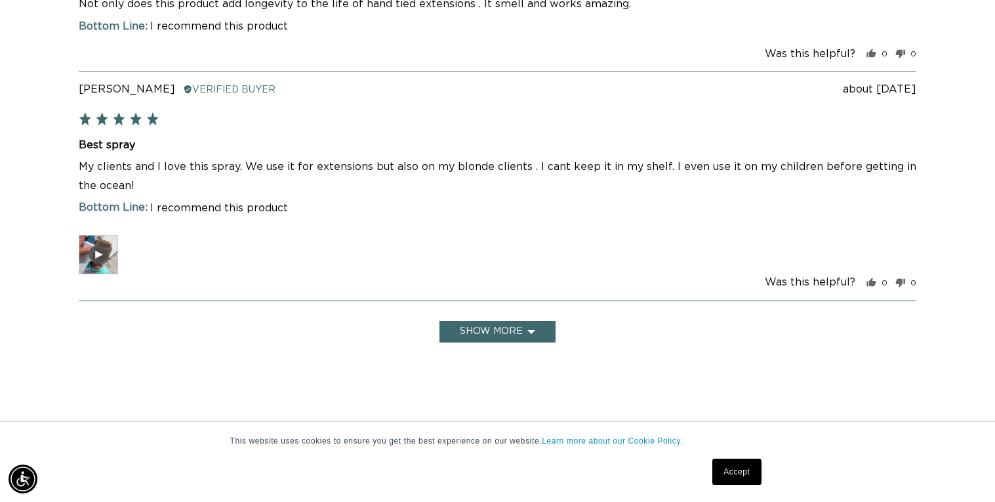
scroll to position [0, 901]
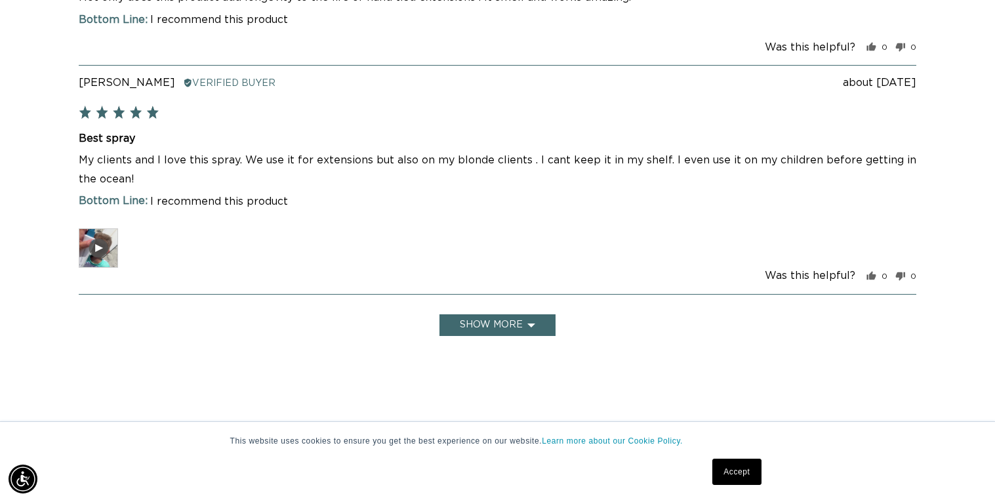
click at [509, 321] on button "Show more" at bounding box center [497, 325] width 116 height 22
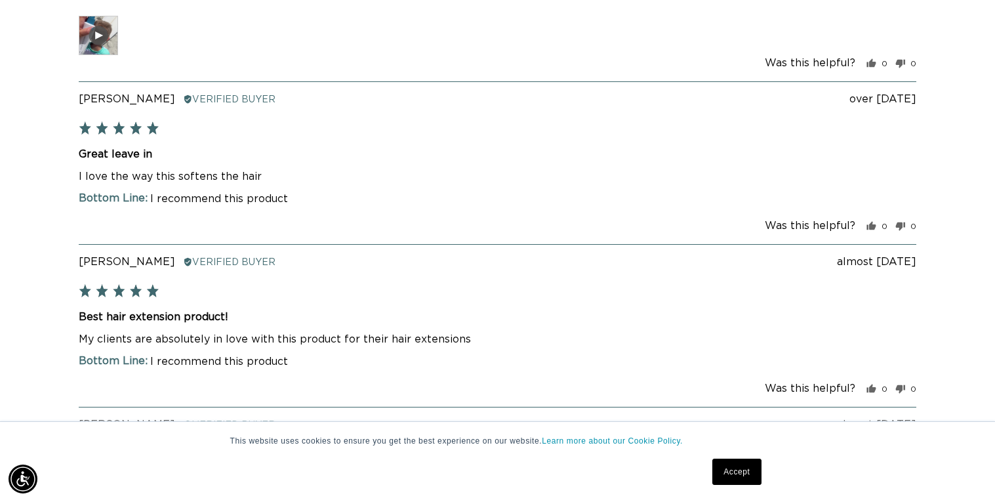
scroll to position [0, 0]
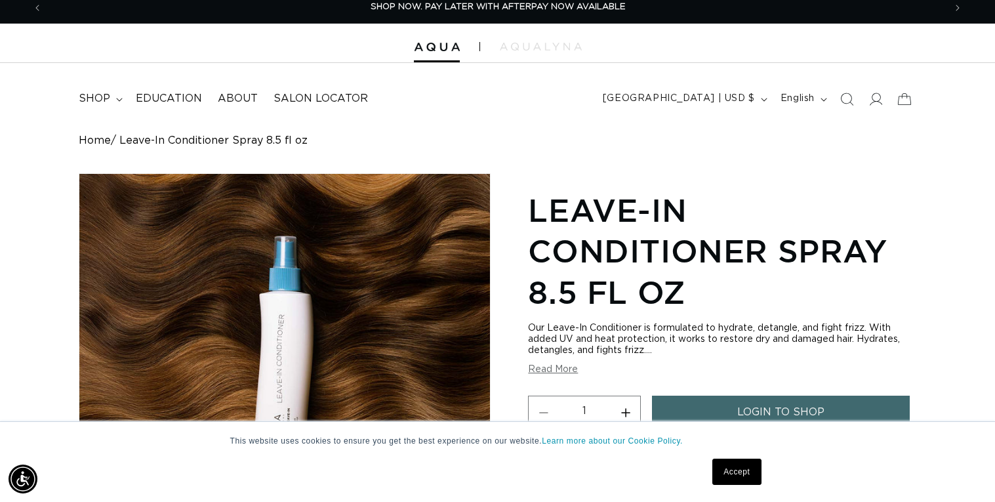
click at [539, 369] on button "Read More" at bounding box center [553, 369] width 50 height 11
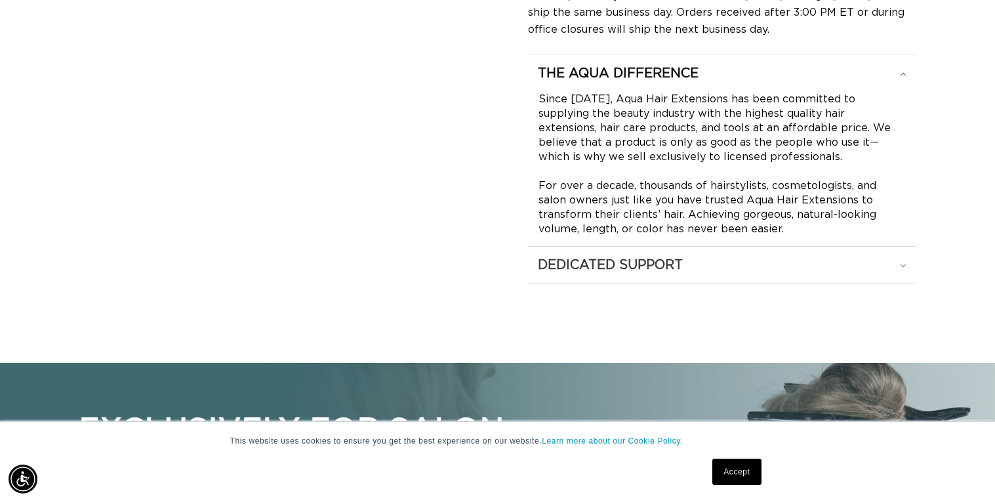
click at [602, 82] on h2 "Dedicated Support" at bounding box center [618, 73] width 161 height 17
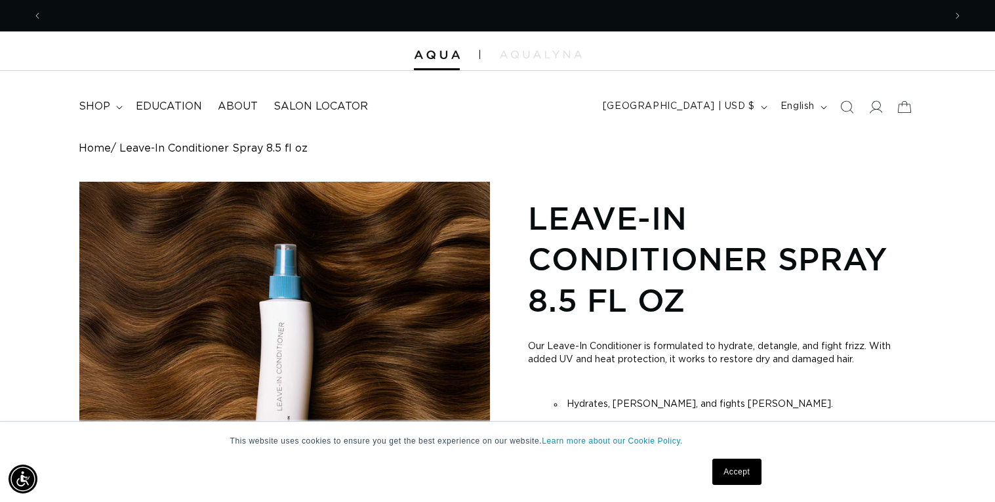
scroll to position [0, 901]
click at [111, 102] on summary "shop" at bounding box center [99, 107] width 57 height 30
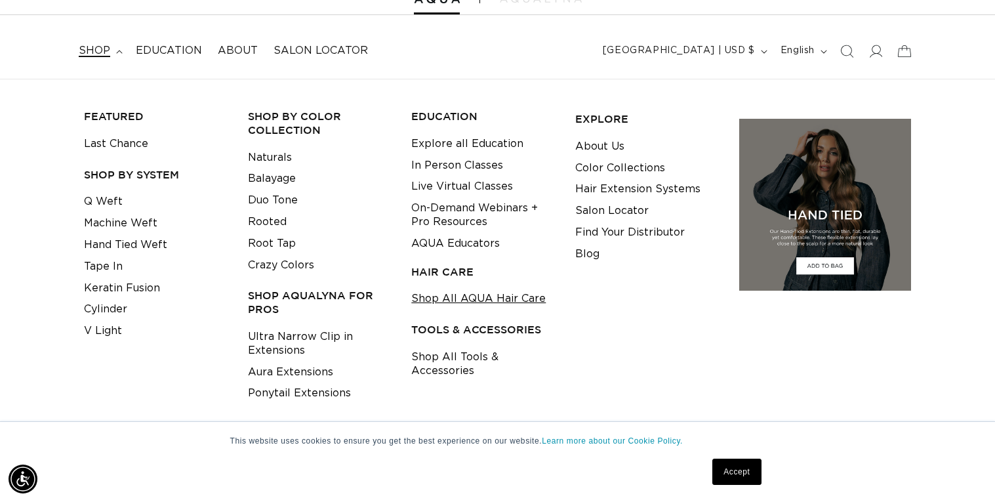
click at [479, 293] on link "Shop All AQUA Hair Care" at bounding box center [478, 299] width 134 height 22
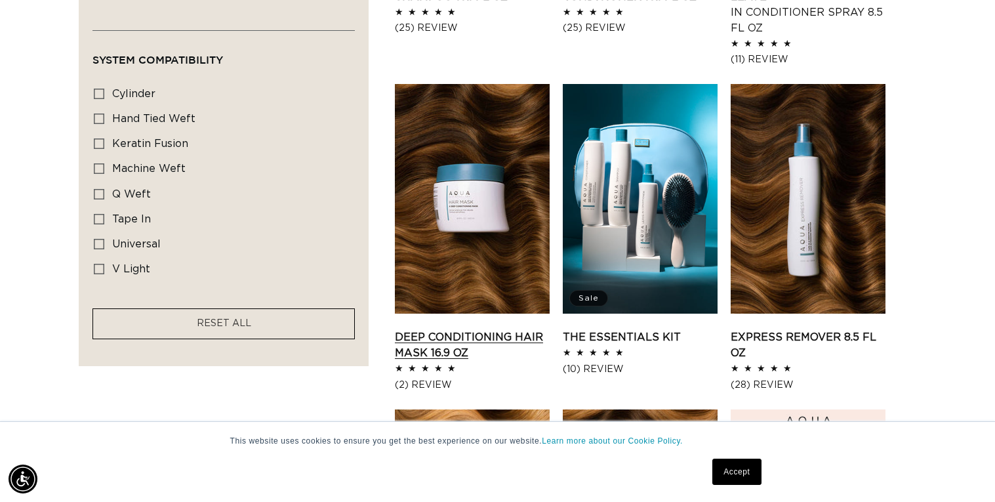
scroll to position [776, 0]
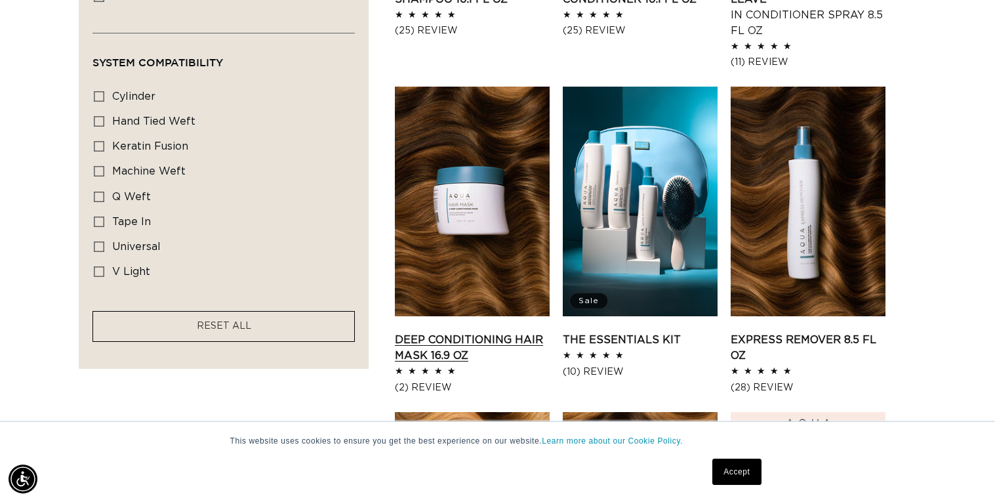
click at [486, 332] on link "Deep Conditioning Hair Mask 16.9 oz" at bounding box center [472, 347] width 155 height 31
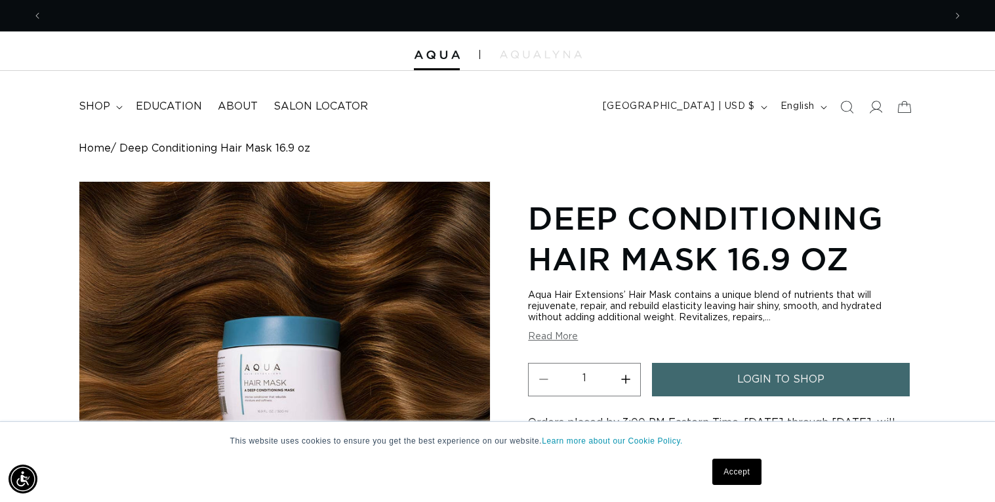
scroll to position [0, 901]
click at [567, 336] on button "Read More" at bounding box center [553, 336] width 50 height 11
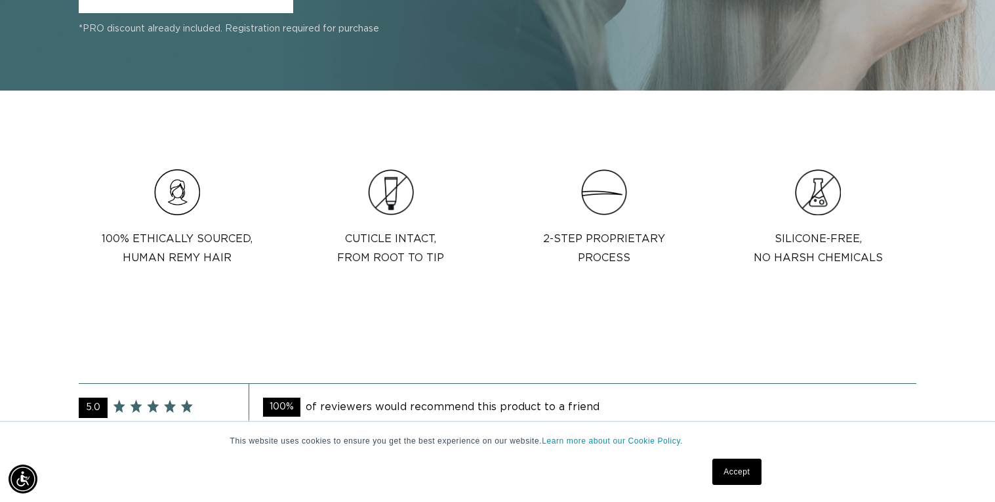
scroll to position [0, 0]
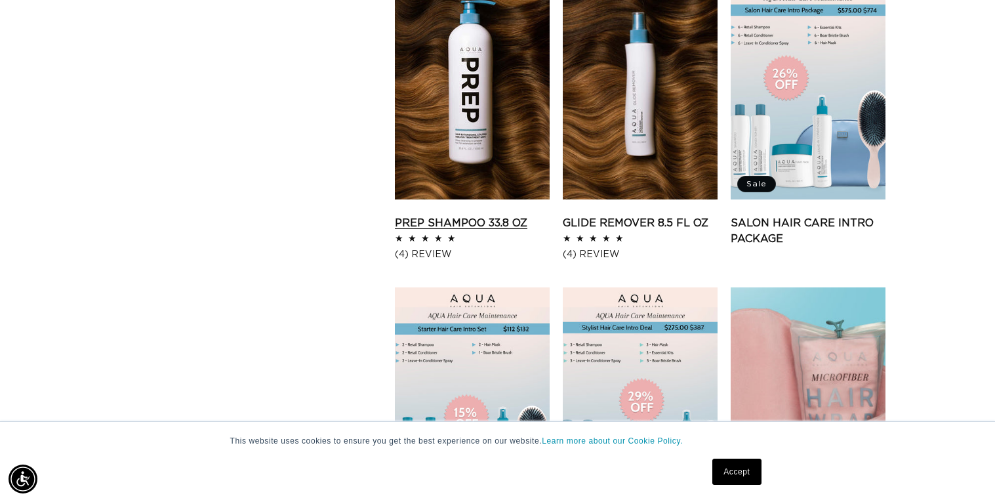
click at [411, 215] on link "Prep Shampoo 33.8 oz" at bounding box center [472, 223] width 155 height 16
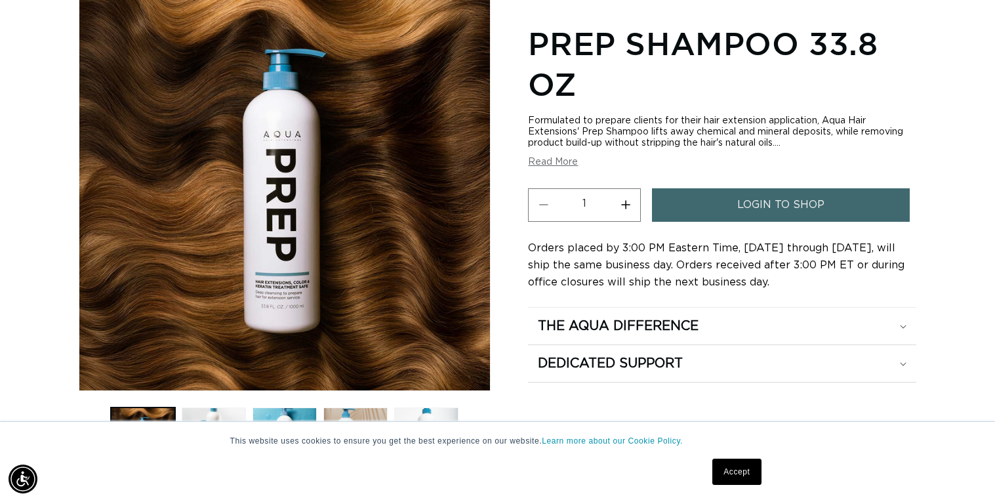
scroll to position [0, 901]
click at [558, 159] on button "Read More" at bounding box center [553, 162] width 50 height 11
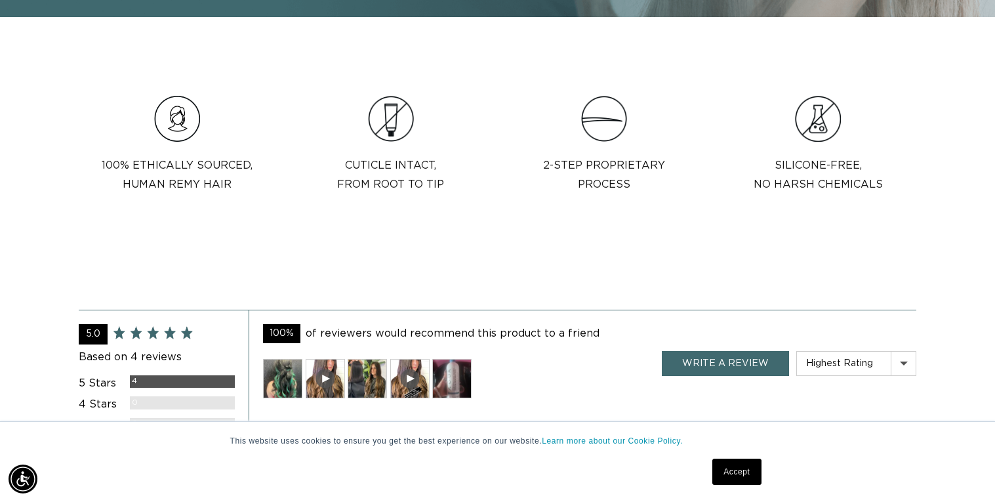
scroll to position [1195, 0]
